Goal: Task Accomplishment & Management: Complete application form

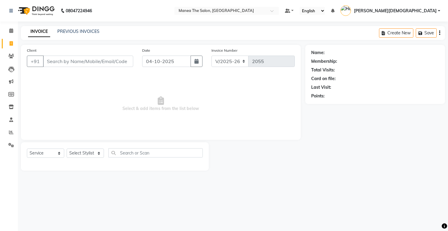
select select "5481"
select select "service"
click at [74, 31] on link "PREVIOUS INVOICES" at bounding box center [78, 31] width 42 height 5
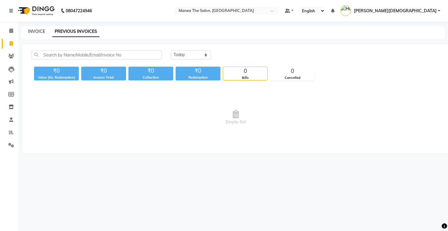
click at [33, 30] on link "INVOICE" at bounding box center [36, 31] width 17 height 5
select select "service"
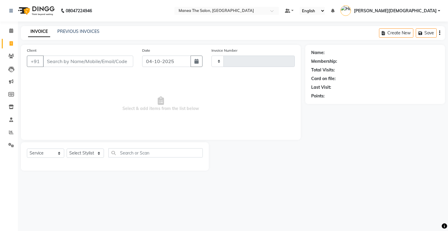
type input "2055"
select select "5481"
click at [92, 153] on select "Select Stylist [PERSON_NAME] [PERSON_NAME] [PERSON_NAME] [PERSON_NAME]" at bounding box center [85, 152] width 37 height 9
select select "91695"
click at [67, 148] on select "Select Stylist [PERSON_NAME] [PERSON_NAME] [PERSON_NAME] [PERSON_NAME]" at bounding box center [85, 152] width 37 height 9
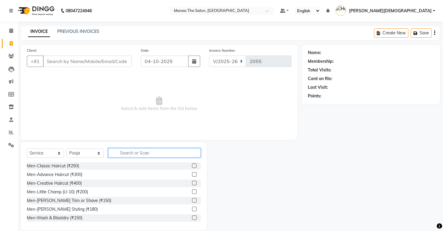
click at [124, 153] on input "text" at bounding box center [154, 152] width 93 height 9
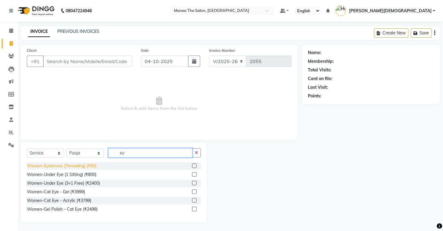
type input "ey"
click at [90, 165] on div "Women-Eyebrows (Threading) (₹60)" at bounding box center [62, 166] width 70 height 6
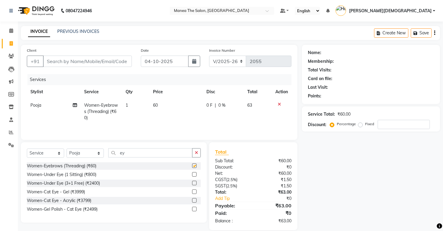
checkbox input "false"
click at [135, 153] on input "ey" at bounding box center [150, 152] width 84 height 9
type input "e"
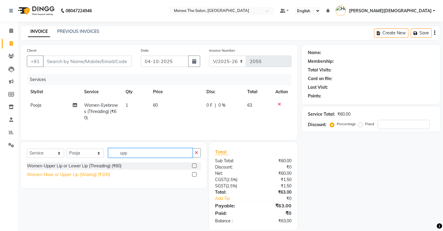
type input "upp"
click at [101, 173] on div "Women-Nose or Upper Lip (Waxing) (₹100)" at bounding box center [68, 174] width 83 height 6
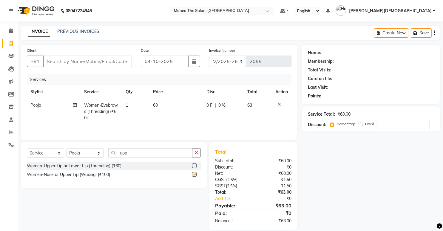
checkbox input "false"
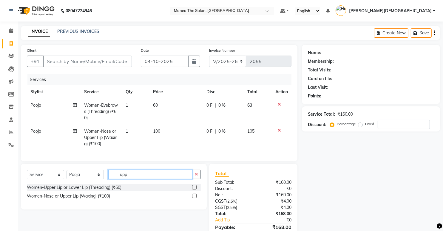
click at [139, 179] on input "upp" at bounding box center [150, 174] width 84 height 9
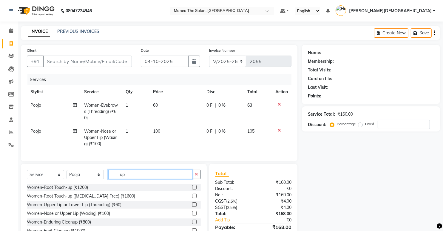
type input "u"
type input "unde"
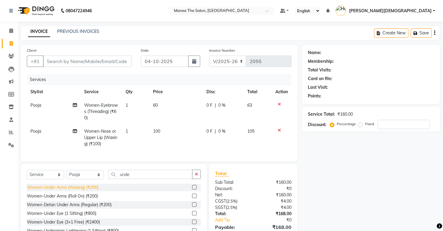
click at [98, 190] on div "Women-Under Arms (Waxing) (₹200)" at bounding box center [63, 187] width 72 height 6
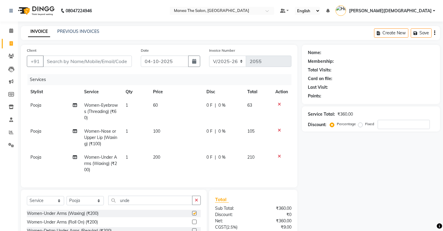
checkbox input "false"
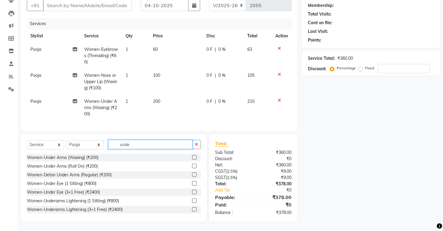
click at [144, 145] on input "unde" at bounding box center [150, 144] width 84 height 9
click at [163, 97] on td "200" at bounding box center [176, 108] width 53 height 26
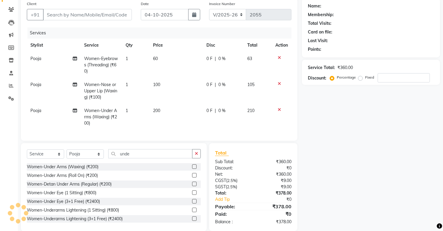
select select "91695"
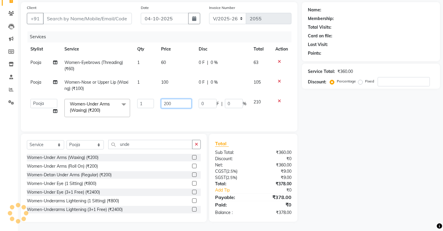
click at [171, 99] on input "200" at bounding box center [176, 103] width 30 height 9
type input "2"
type input "1"
type input "200"
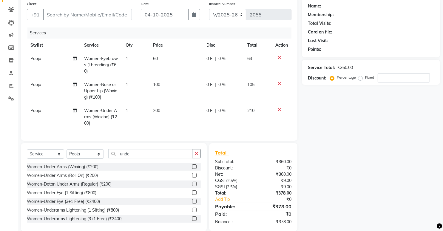
click at [319, 135] on div "Name: Membership: Total Visits: Card on file: Last Visit: Points: Service Total…" at bounding box center [373, 114] width 143 height 233
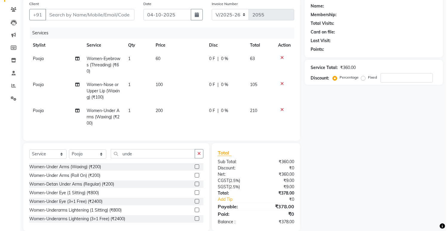
scroll to position [0, 0]
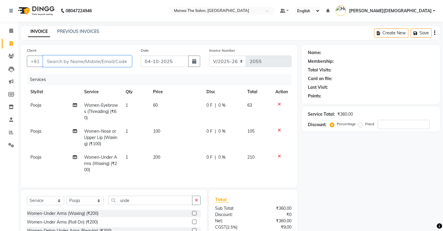
click at [91, 60] on input "Client" at bounding box center [87, 61] width 89 height 11
type input "9"
type input "0"
type input "9989704942"
click at [122, 64] on button "Add Client" at bounding box center [116, 61] width 31 height 11
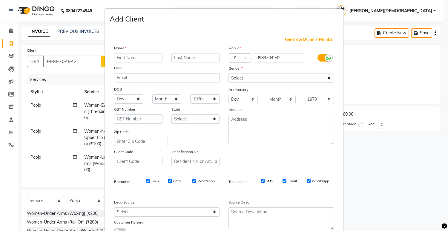
click at [131, 59] on input "text" at bounding box center [138, 57] width 48 height 9
type input "[PERSON_NAME]"
click at [239, 80] on select "Select [DEMOGRAPHIC_DATA] [DEMOGRAPHIC_DATA] Other Prefer Not To Say" at bounding box center [280, 77] width 105 height 9
select select "[DEMOGRAPHIC_DATA]"
click at [228, 73] on select "Select [DEMOGRAPHIC_DATA] [DEMOGRAPHIC_DATA] Other Prefer Not To Say" at bounding box center [280, 77] width 105 height 9
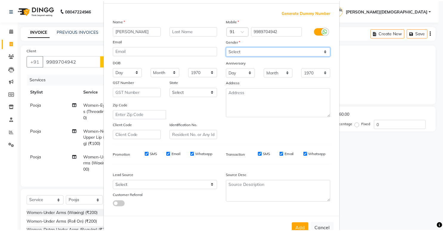
scroll to position [45, 0]
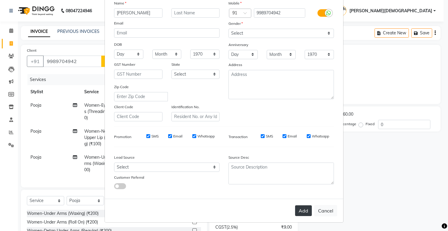
click at [300, 212] on button "Add" at bounding box center [303, 210] width 17 height 11
select select
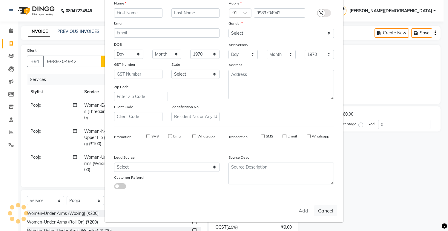
select select
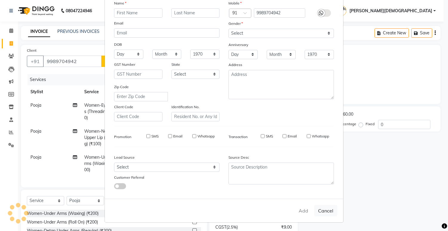
select select
checkbox input "false"
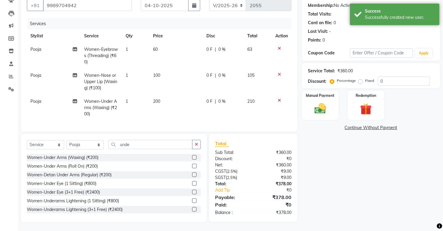
scroll to position [60, 0]
click at [320, 103] on img at bounding box center [320, 109] width 19 height 14
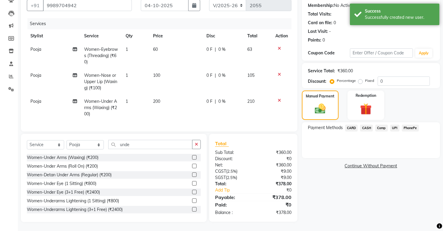
click at [411, 125] on span "PhonePe" at bounding box center [410, 128] width 17 height 7
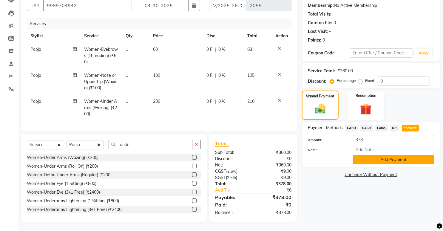
click at [392, 155] on button "Add Payment" at bounding box center [393, 159] width 81 height 9
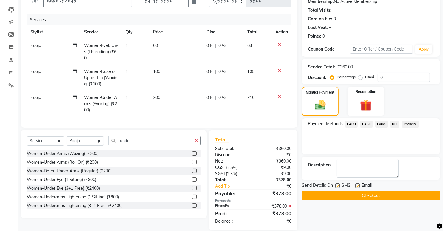
click at [402, 196] on button "Checkout" at bounding box center [371, 195] width 138 height 9
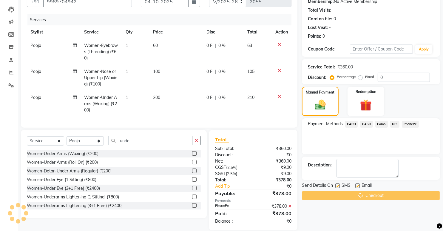
scroll to position [0, 0]
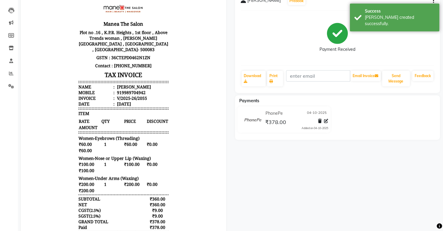
scroll to position [30, 0]
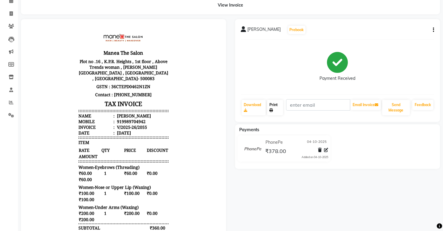
click at [277, 107] on link "Print" at bounding box center [275, 108] width 16 height 16
click at [10, 13] on icon at bounding box center [11, 13] width 3 height 4
select select "service"
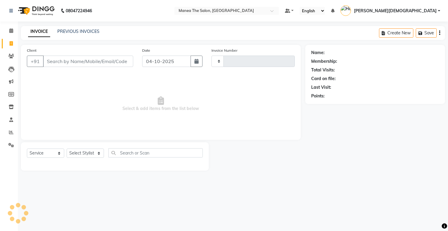
type input "2056"
select select "5481"
click at [77, 31] on link "PREVIOUS INVOICES" at bounding box center [78, 31] width 42 height 5
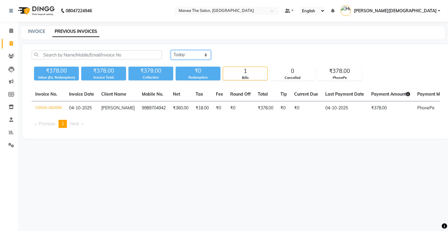
click at [182, 53] on select "[DATE] [DATE] Custom Range" at bounding box center [191, 54] width 40 height 9
click at [171, 50] on select "[DATE] [DATE] Custom Range" at bounding box center [191, 54] width 40 height 9
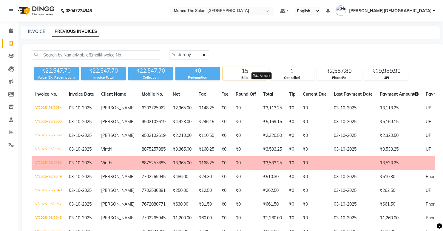
drag, startPoint x: 247, startPoint y: 4, endPoint x: 262, endPoint y: 95, distance: 91.4
click at [263, 95] on span "Total" at bounding box center [268, 93] width 10 height 5
click at [179, 56] on select "[DATE] [DATE] Custom Range" at bounding box center [189, 54] width 40 height 9
select select "today"
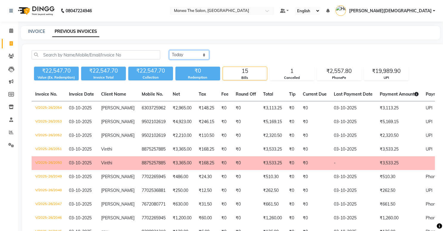
click at [169, 50] on select "[DATE] [DATE] Custom Range" at bounding box center [189, 54] width 40 height 9
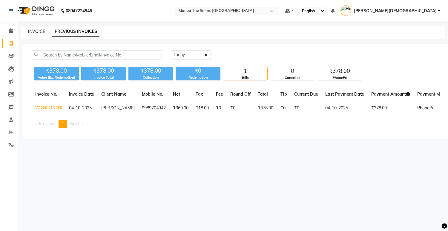
click at [34, 32] on link "INVOICE" at bounding box center [36, 31] width 17 height 5
select select "service"
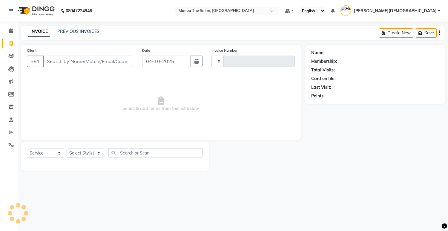
type input "2056"
select select "5481"
click at [77, 155] on select "Select Stylist" at bounding box center [85, 152] width 37 height 9
select select "75190"
click at [67, 148] on select "Select Stylist [PERSON_NAME] [PERSON_NAME] [PERSON_NAME] [PERSON_NAME]" at bounding box center [85, 152] width 37 height 9
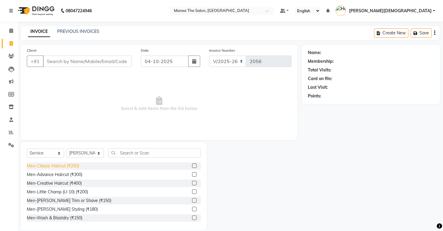
click at [64, 167] on div "Men-Classic Haircut (₹250)" at bounding box center [53, 166] width 52 height 6
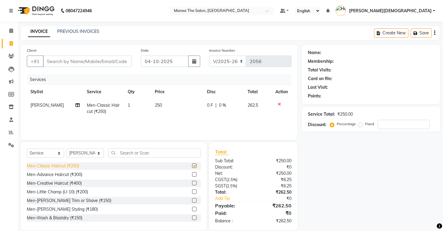
checkbox input "false"
click at [54, 199] on div "Men-[PERSON_NAME] Trim or Shave (₹150)" at bounding box center [69, 200] width 84 height 6
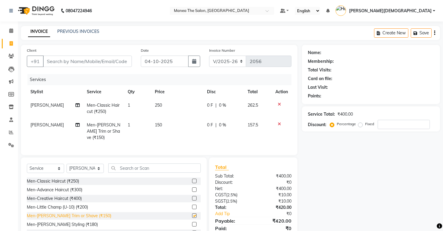
checkbox input "false"
drag, startPoint x: 163, startPoint y: 102, endPoint x: 161, endPoint y: 106, distance: 4.8
click at [163, 102] on td "250" at bounding box center [177, 109] width 52 height 20
select select "75190"
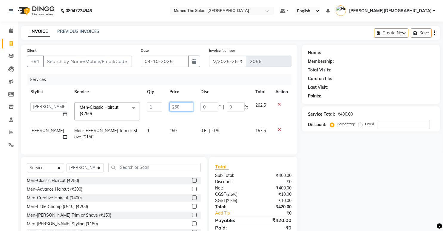
click at [174, 107] on input "250" at bounding box center [182, 106] width 24 height 9
type input "2"
type input "210"
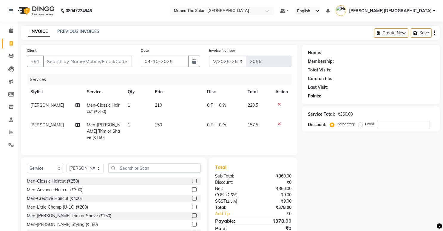
click at [373, 183] on div "Name: Membership: Total Visits: Card on file: Last Visit: Points: Service Total…" at bounding box center [373, 145] width 143 height 201
click at [56, 63] on input "Client" at bounding box center [87, 61] width 89 height 11
type input "9"
type input "0"
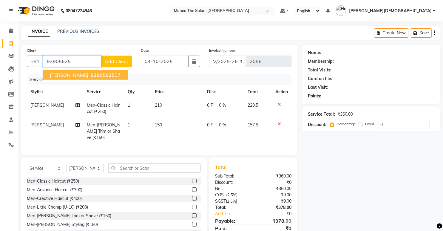
click at [62, 74] on span "[PERSON_NAME]" at bounding box center [69, 75] width 39 height 6
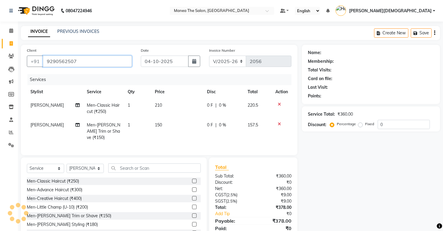
type input "9290562507"
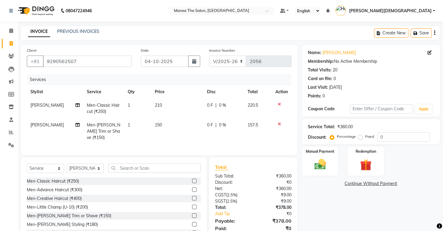
scroll to position [21, 0]
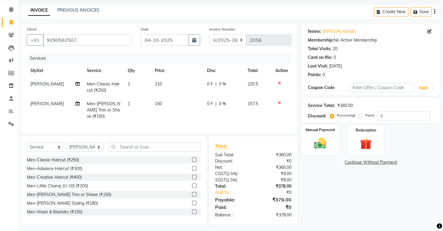
click at [322, 146] on img at bounding box center [320, 143] width 19 height 14
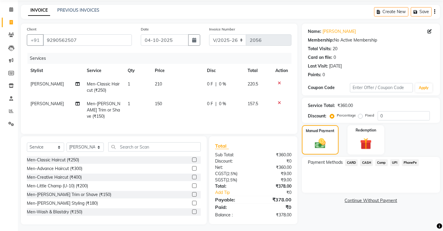
click at [408, 162] on span "PhonePe" at bounding box center [410, 162] width 17 height 7
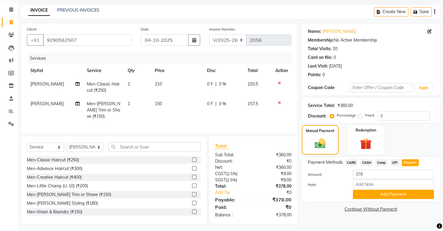
click at [354, 162] on span "CARD" at bounding box center [351, 162] width 13 height 7
click at [394, 192] on button "Add Payment" at bounding box center [393, 194] width 81 height 9
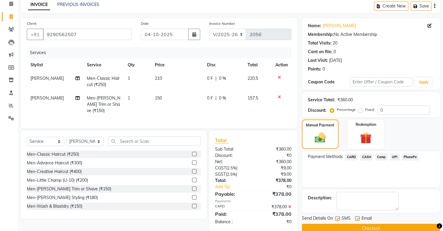
scroll to position [37, 0]
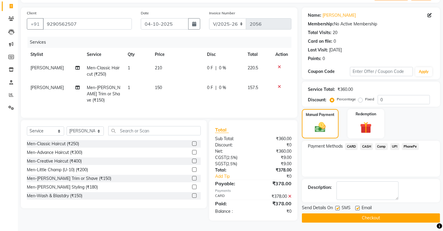
click at [354, 218] on button "Checkout" at bounding box center [371, 217] width 138 height 9
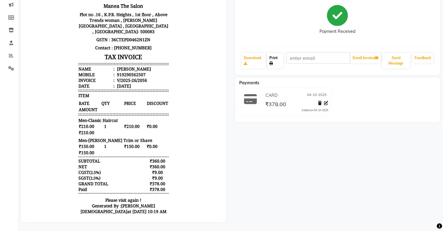
click at [272, 62] on icon at bounding box center [272, 64] width 4 height 4
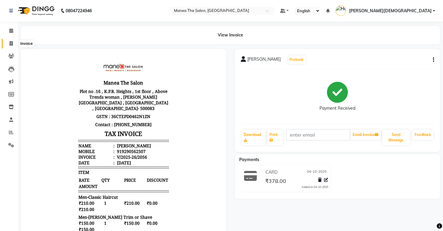
click at [14, 43] on span at bounding box center [11, 43] width 10 height 7
select select "5481"
select select "service"
